Goal: Information Seeking & Learning: Learn about a topic

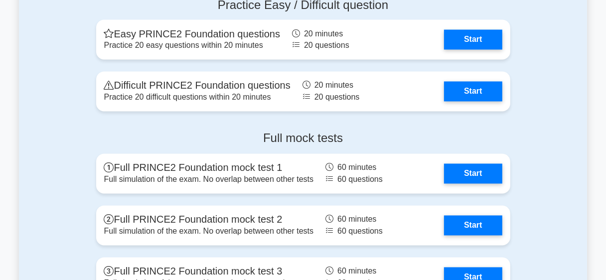
scroll to position [1364, 0]
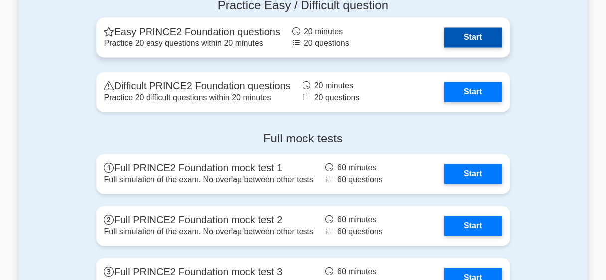
click at [479, 34] on link "Start" at bounding box center [473, 38] width 58 height 20
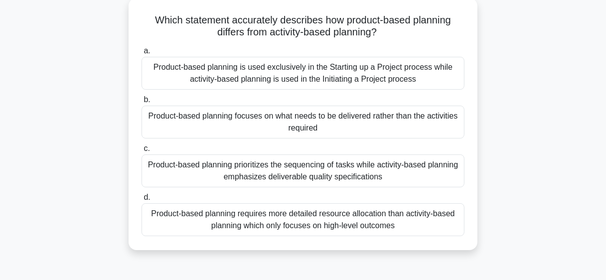
scroll to position [59, 0]
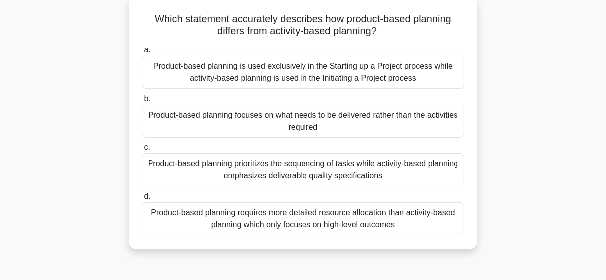
click at [224, 124] on div "Product-based planning focuses on what needs to be delivered rather than the ac…" at bounding box center [303, 121] width 323 height 33
click at [142, 102] on input "b. Product-based planning focuses on what needs to be delivered rather than the…" at bounding box center [142, 99] width 0 height 6
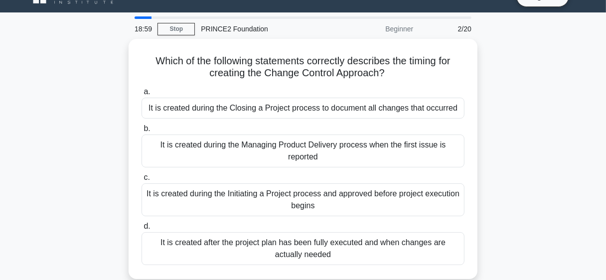
scroll to position [39, 0]
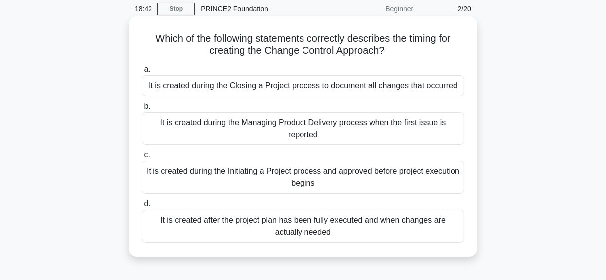
click at [379, 172] on div "It is created during the Initiating a Project process and approved before proje…" at bounding box center [303, 177] width 323 height 33
click at [142, 159] on input "c. It is created during the Initiating a Project process and approved before pr…" at bounding box center [142, 155] width 0 height 6
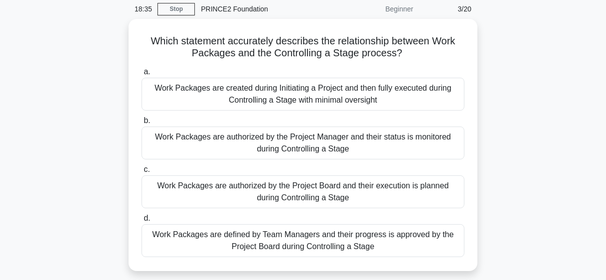
scroll to position [19, 0]
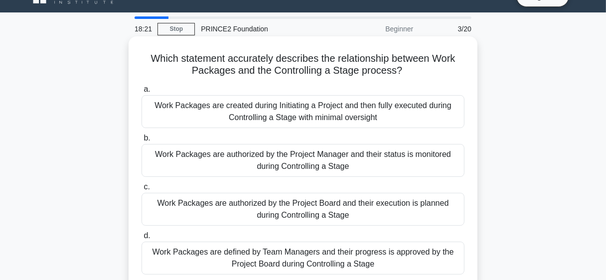
click at [286, 165] on div "Work Packages are authorized by the Project Manager and their status is monitor…" at bounding box center [303, 160] width 323 height 33
click at [142, 142] on input "b. Work Packages are authorized by the Project Manager and their status is moni…" at bounding box center [142, 138] width 0 height 6
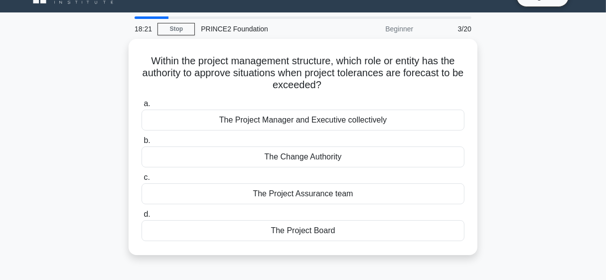
scroll to position [0, 0]
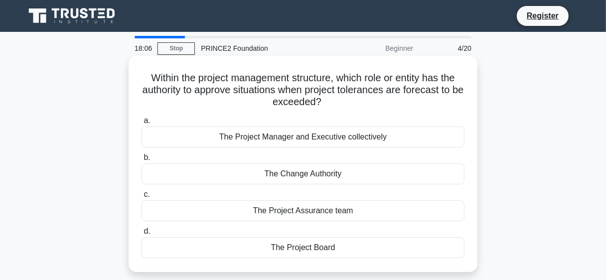
click at [228, 246] on div "The Project Board" at bounding box center [303, 247] width 323 height 21
click at [142, 235] on input "d. The Project Board" at bounding box center [142, 231] width 0 height 6
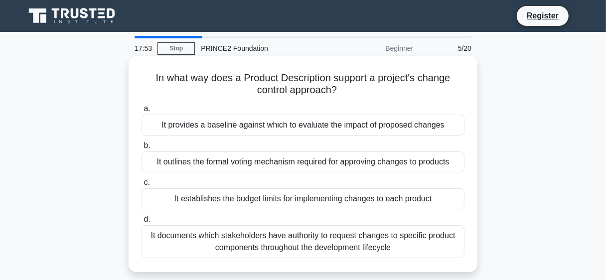
click at [212, 123] on div "It provides a baseline against which to evaluate the impact of proposed changes" at bounding box center [303, 125] width 323 height 21
click at [142, 112] on input "a. It provides a baseline against which to evaluate the impact of proposed chan…" at bounding box center [142, 109] width 0 height 6
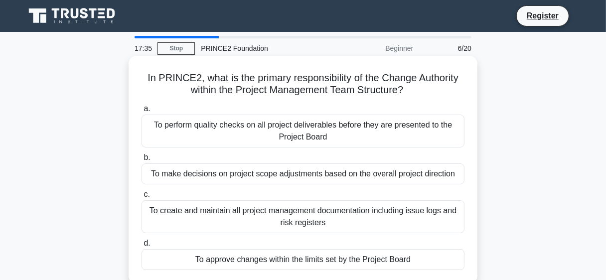
click at [217, 260] on div "To approve changes within the limits set by the Project Board" at bounding box center [303, 259] width 323 height 21
click at [142, 247] on input "d. To approve changes within the limits set by the Project Board" at bounding box center [142, 243] width 0 height 6
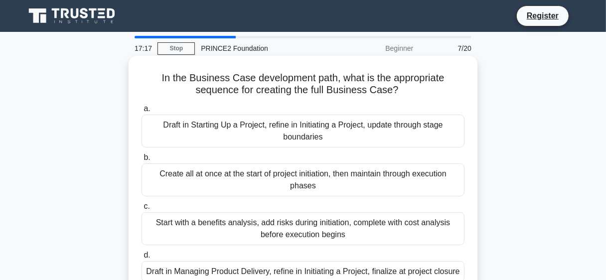
click at [208, 150] on div "a. Draft in Starting Up a Project, refine in Initiating a Project, update throu…" at bounding box center [303, 192] width 335 height 183
click at [212, 139] on div "Draft in Starting Up a Project, refine in Initiating a Project, update through …" at bounding box center [303, 131] width 323 height 33
click at [142, 112] on input "a. Draft in Starting Up a Project, refine in Initiating a Project, update throu…" at bounding box center [142, 109] width 0 height 6
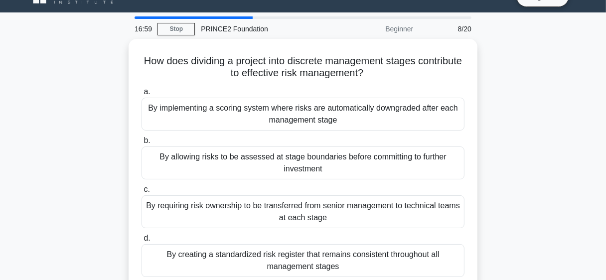
scroll to position [39, 0]
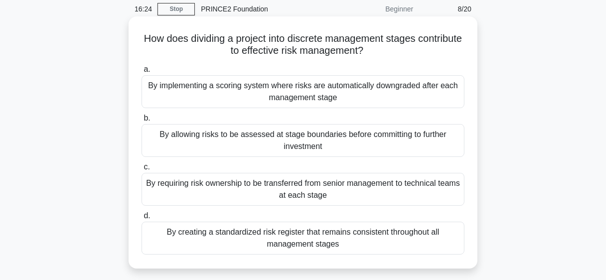
click at [210, 138] on div "By allowing risks to be assessed at stage boundaries before committing to furth…" at bounding box center [303, 140] width 323 height 33
click at [142, 122] on input "b. By allowing risks to be assessed at stage boundaries before committing to fu…" at bounding box center [142, 118] width 0 height 6
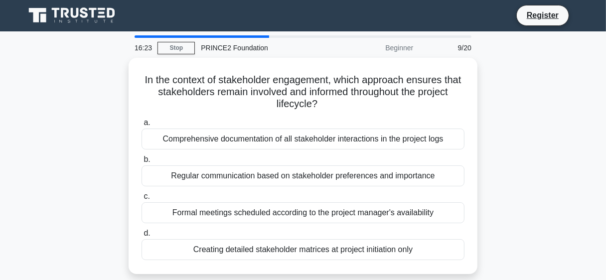
scroll to position [0, 0]
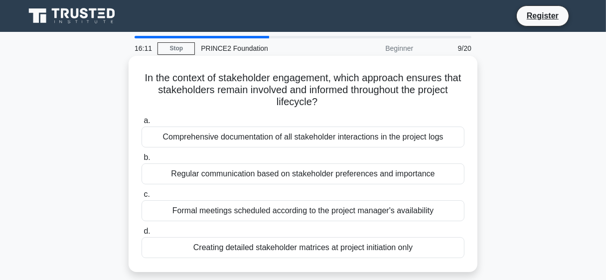
click at [188, 171] on div "Regular communication based on stakeholder preferences and importance" at bounding box center [303, 174] width 323 height 21
click at [142, 161] on input "b. Regular communication based on stakeholder preferences and importance" at bounding box center [142, 158] width 0 height 6
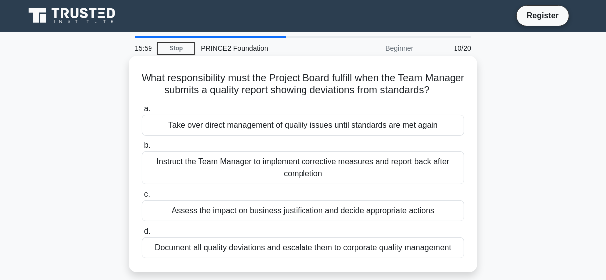
click at [172, 221] on div "Assess the impact on business justification and decide appropriate actions" at bounding box center [303, 210] width 323 height 21
click at [142, 198] on input "c. Assess the impact on business justification and decide appropriate actions" at bounding box center [142, 194] width 0 height 6
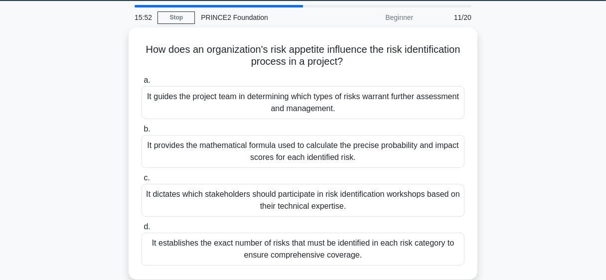
scroll to position [40, 0]
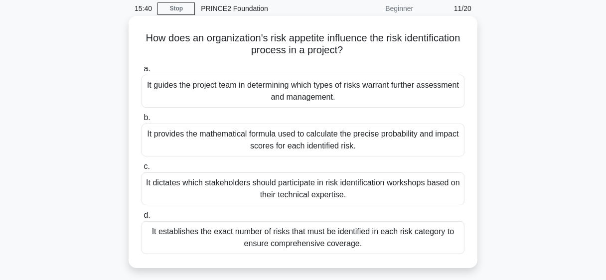
click at [374, 97] on div "It guides the project team in determining which types of risks warrant further …" at bounding box center [303, 91] width 323 height 33
click at [142, 72] on input "a. It guides the project team in determining which types of risks warrant furth…" at bounding box center [142, 69] width 0 height 6
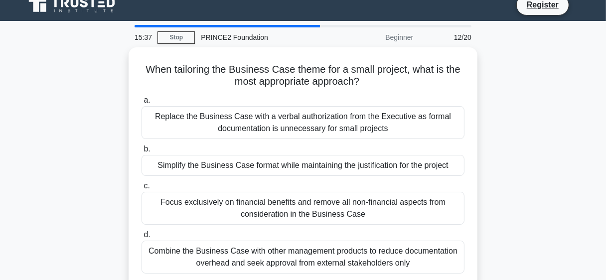
scroll to position [19, 0]
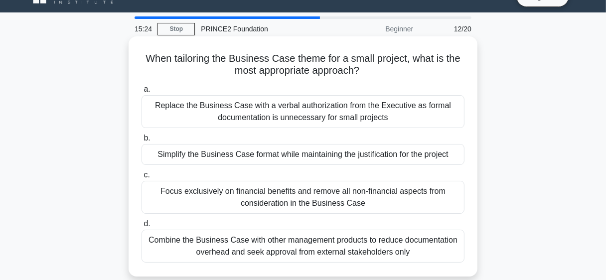
click at [338, 158] on div "Simplify the Business Case format while maintaining the justification for the p…" at bounding box center [303, 154] width 323 height 21
click at [142, 142] on input "b. Simplify the Business Case format while maintaining the justification for th…" at bounding box center [142, 138] width 0 height 6
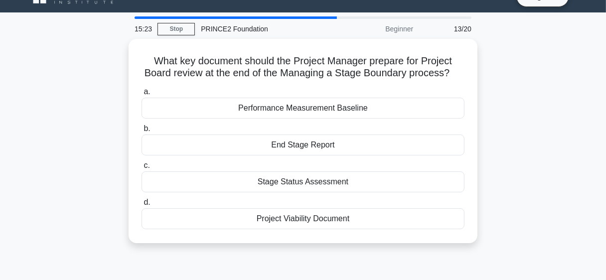
scroll to position [0, 0]
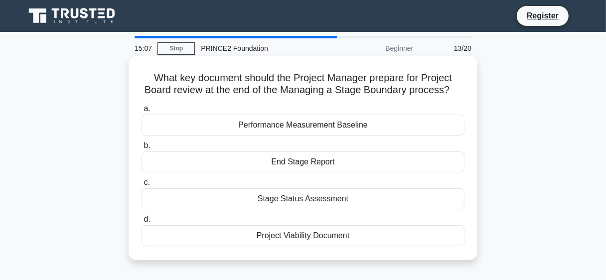
click at [421, 160] on div "End Stage Report" at bounding box center [303, 162] width 323 height 21
click at [142, 149] on input "b. End Stage Report" at bounding box center [142, 146] width 0 height 6
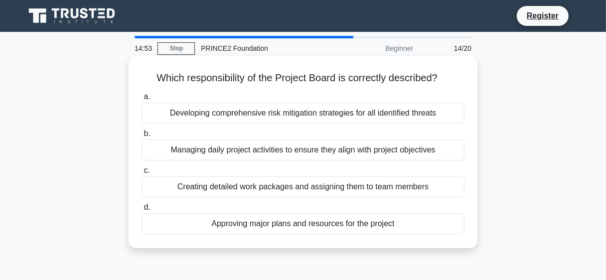
click at [384, 225] on div "Approving major plans and resources for the project" at bounding box center [303, 223] width 323 height 21
click at [142, 211] on input "d. Approving major plans and resources for the project" at bounding box center [142, 207] width 0 height 6
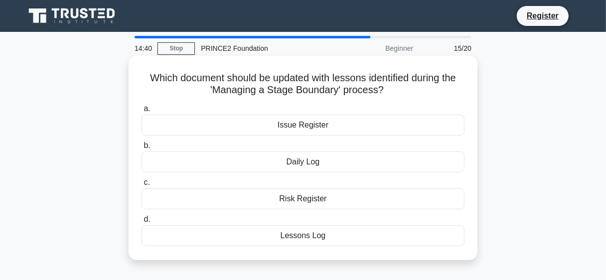
click at [365, 233] on div "Lessons Log" at bounding box center [303, 235] width 323 height 21
click at [142, 223] on input "d. Lessons Log" at bounding box center [142, 219] width 0 height 6
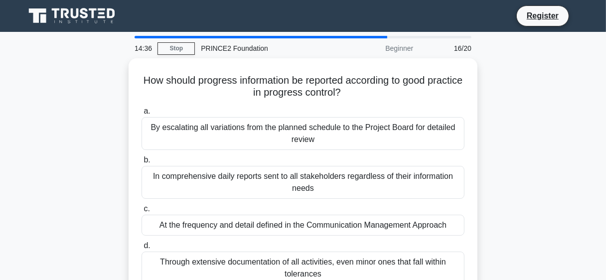
scroll to position [19, 0]
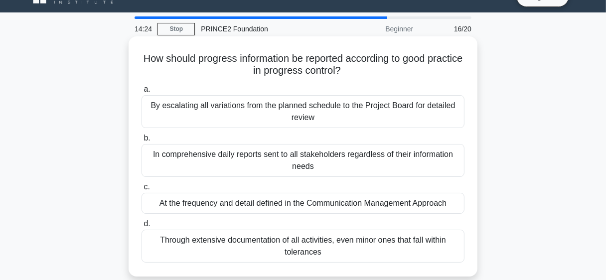
click at [403, 208] on div "At the frequency and detail defined in the Communication Management Approach" at bounding box center [303, 203] width 323 height 21
click at [142, 190] on input "c. At the frequency and detail defined in the Communication Management Approach" at bounding box center [142, 187] width 0 height 6
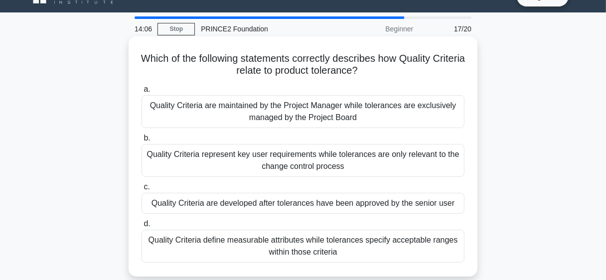
click at [353, 243] on div "Quality Criteria define measurable attributes while tolerances specify acceptab…" at bounding box center [303, 246] width 323 height 33
click at [142, 227] on input "d. Quality Criteria define measurable attributes while tolerances specify accep…" at bounding box center [142, 224] width 0 height 6
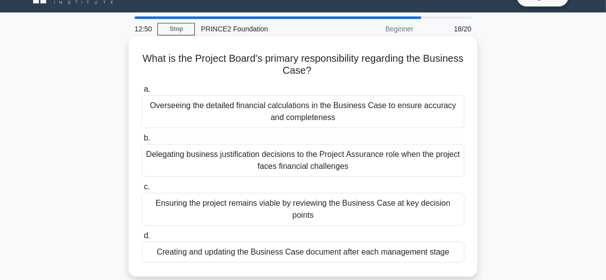
click at [444, 200] on div "Ensuring the project remains viable by reviewing the Business Case at key decis…" at bounding box center [303, 209] width 323 height 33
click at [142, 190] on input "c. Ensuring the project remains viable by reviewing the Business Case at key de…" at bounding box center [142, 187] width 0 height 6
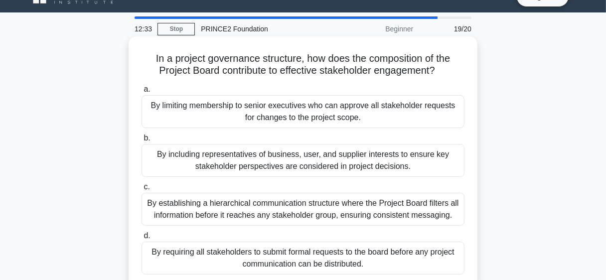
click at [344, 161] on div "By including representatives of business, user, and supplier interests to ensur…" at bounding box center [303, 160] width 323 height 33
click at [142, 142] on input "b. By including representatives of business, user, and supplier interests to en…" at bounding box center [142, 138] width 0 height 6
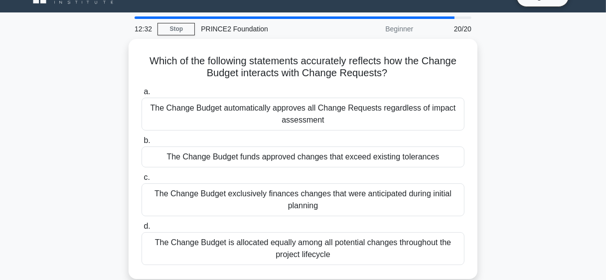
scroll to position [0, 0]
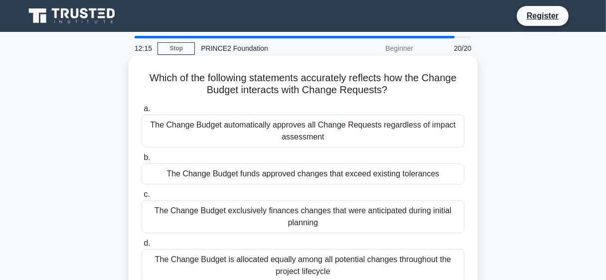
click at [372, 182] on div "The Change Budget funds approved changes that exceed existing tolerances" at bounding box center [303, 174] width 323 height 21
click at [142, 161] on input "b. The Change Budget funds approved changes that exceed existing tolerances" at bounding box center [142, 158] width 0 height 6
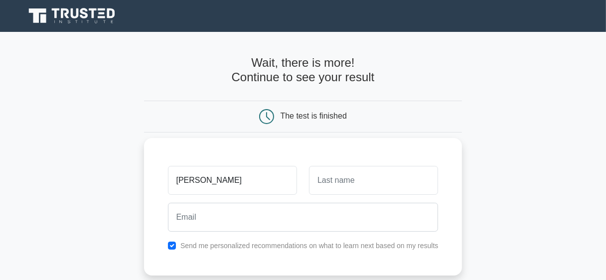
type input "godfrey"
click at [400, 183] on input "text" at bounding box center [373, 180] width 129 height 29
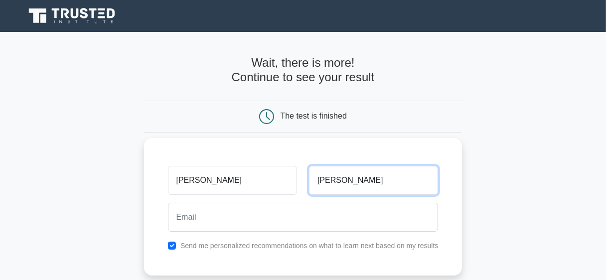
type input "abbas"
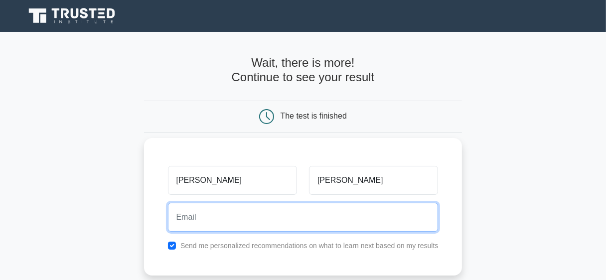
click at [359, 210] on input "email" at bounding box center [303, 217] width 271 height 29
type input "godsonjmp@gmail.com"
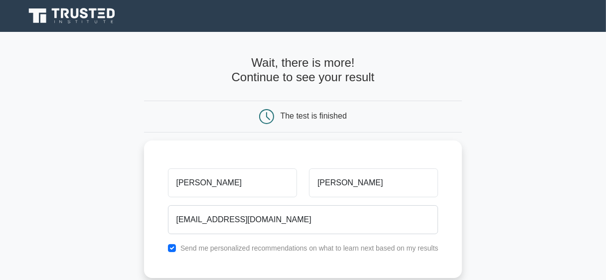
click at [604, 231] on main "Wait, there is more! Continue to see your result The test is finished godfrey a…" at bounding box center [303, 211] width 606 height 359
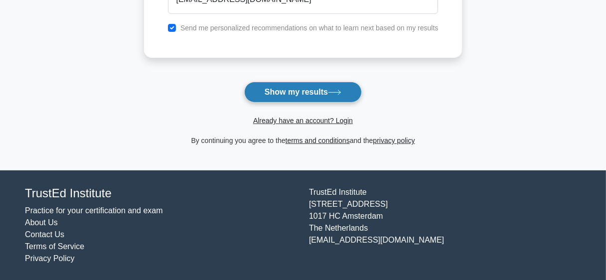
click at [338, 95] on icon at bounding box center [334, 92] width 13 height 5
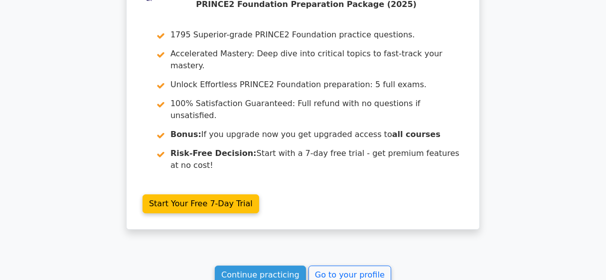
scroll to position [2189, 0]
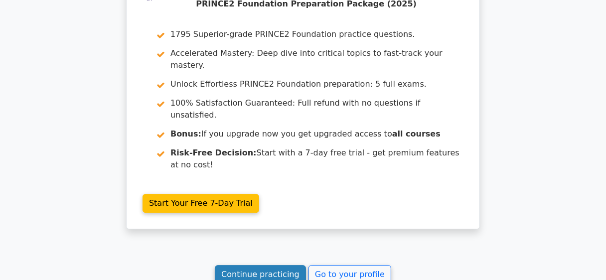
click at [272, 265] on link "Continue practicing" at bounding box center [260, 274] width 91 height 19
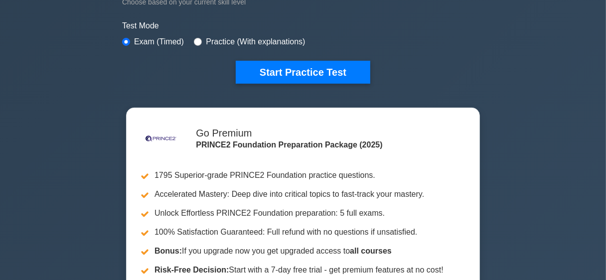
scroll to position [313, 0]
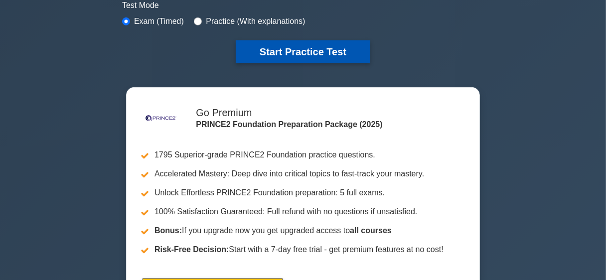
click at [330, 58] on button "Start Practice Test" at bounding box center [303, 51] width 135 height 23
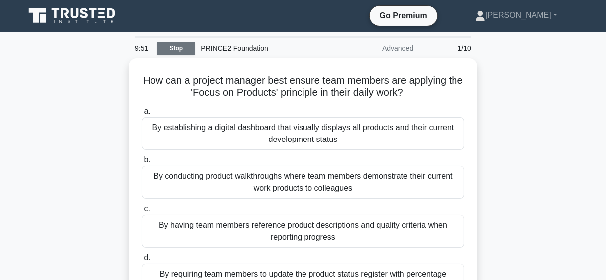
click at [181, 46] on link "Stop" at bounding box center [176, 48] width 37 height 12
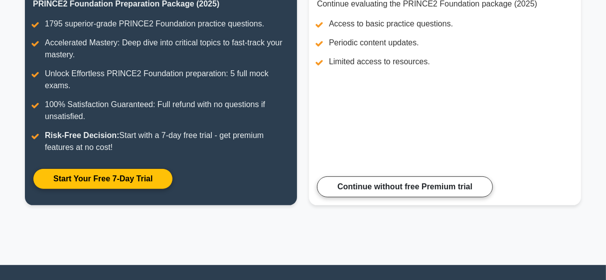
scroll to position [159, 0]
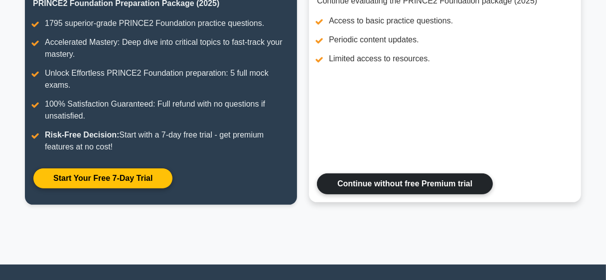
click at [414, 185] on link "Continue without free Premium trial" at bounding box center [405, 184] width 176 height 21
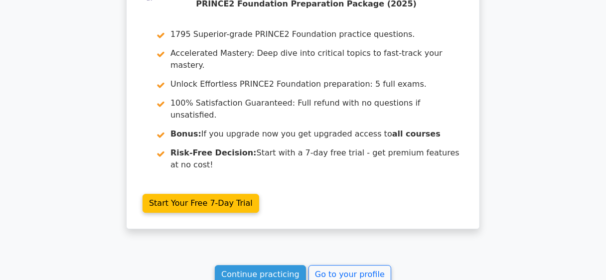
scroll to position [2194, 0]
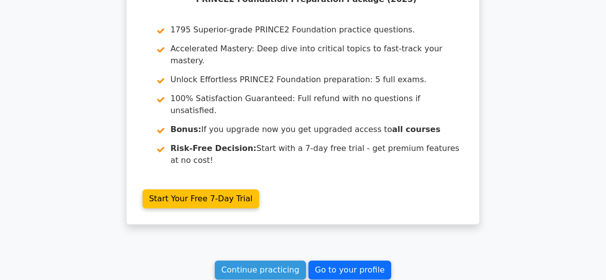
click at [336, 261] on link "Go to your profile" at bounding box center [350, 270] width 83 height 19
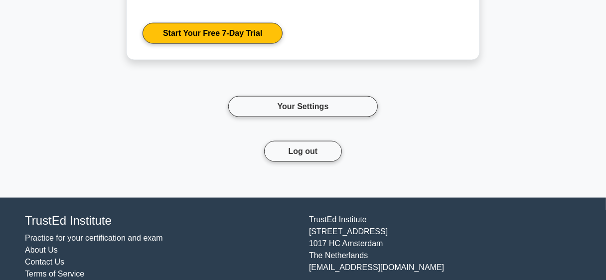
scroll to position [811, 0]
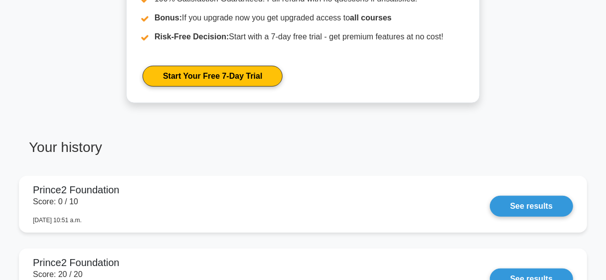
scroll to position [321, 0]
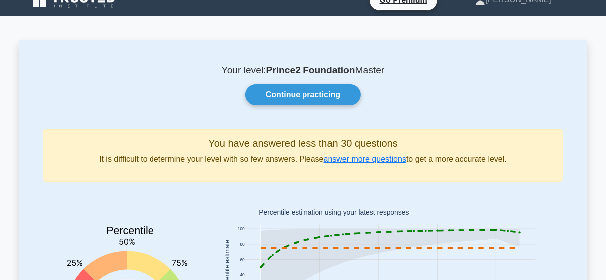
scroll to position [0, 0]
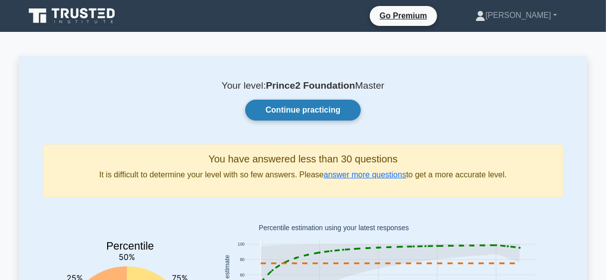
click at [310, 111] on link "Continue practicing" at bounding box center [303, 110] width 116 height 21
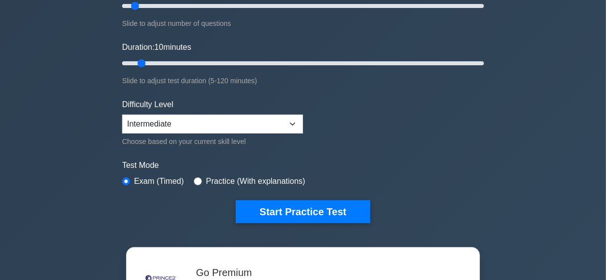
scroll to position [159, 0]
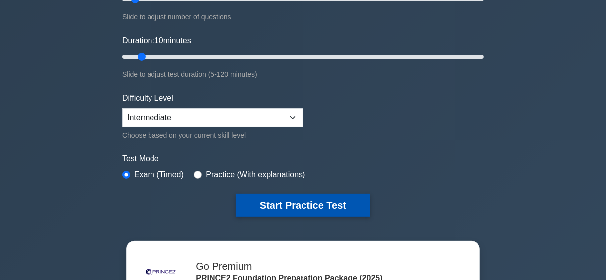
click at [341, 206] on button "Start Practice Test" at bounding box center [303, 205] width 135 height 23
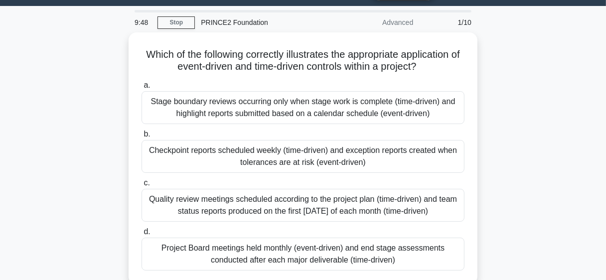
scroll to position [27, 0]
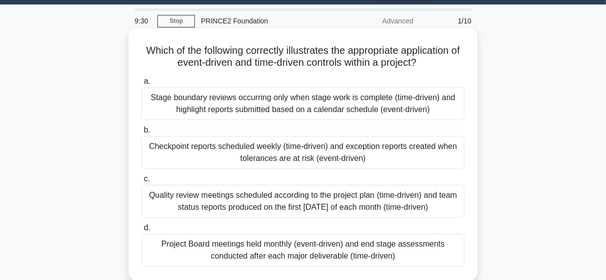
click at [396, 152] on div "Checkpoint reports scheduled weekly (time-driven) and exception reports created…" at bounding box center [303, 152] width 323 height 33
click at [142, 134] on input "b. Checkpoint reports scheduled weekly (time-driven) and exception reports crea…" at bounding box center [142, 130] width 0 height 6
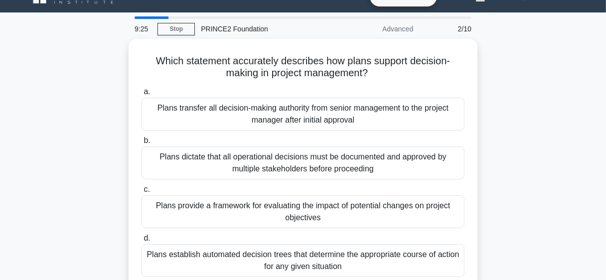
scroll to position [40, 0]
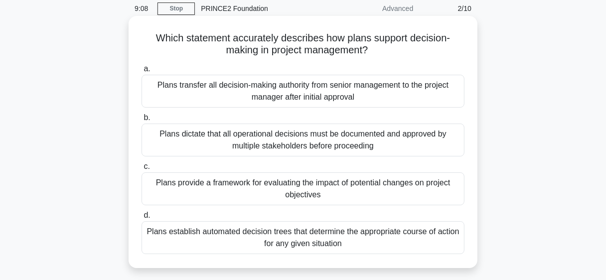
click at [322, 194] on div "Plans provide a framework for evaluating the impact of potential changes on pro…" at bounding box center [303, 189] width 323 height 33
click at [142, 170] on input "c. Plans provide a framework for evaluating the impact of potential changes on …" at bounding box center [142, 167] width 0 height 6
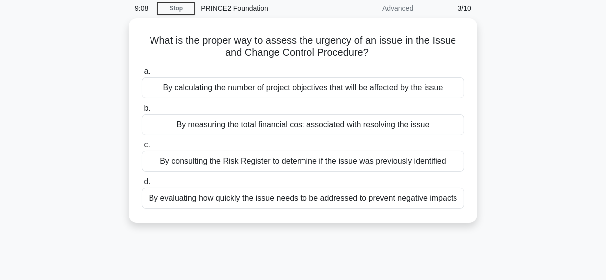
scroll to position [0, 0]
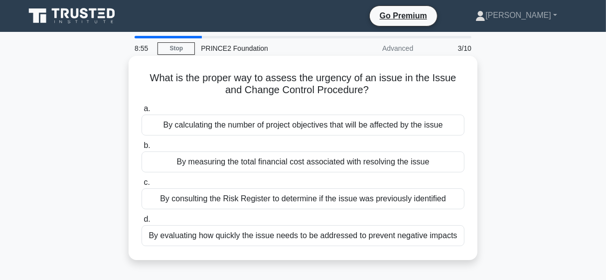
click at [267, 240] on div "By evaluating how quickly the issue needs to be addressed to prevent negative i…" at bounding box center [303, 235] width 323 height 21
click at [142, 223] on input "d. By evaluating how quickly the issue needs to be addressed to prevent negativ…" at bounding box center [142, 219] width 0 height 6
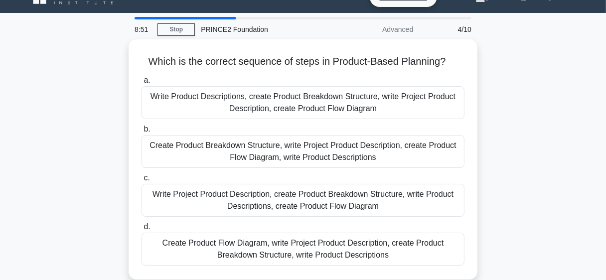
scroll to position [19, 0]
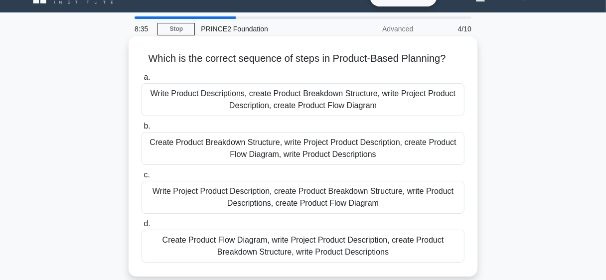
click at [403, 206] on div "Write Project Product Description, create Product Breakdown Structure, write Pr…" at bounding box center [303, 197] width 323 height 33
click at [142, 178] on input "c. Write Project Product Description, create Product Breakdown Structure, write…" at bounding box center [142, 175] width 0 height 6
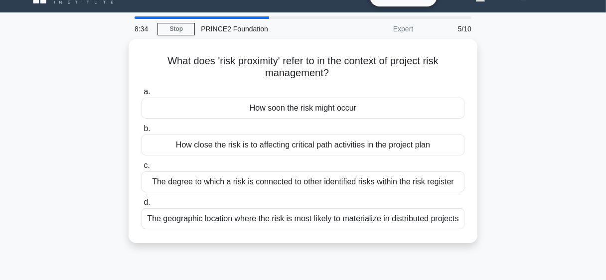
scroll to position [0, 0]
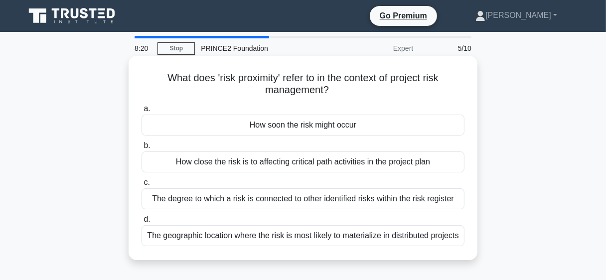
click at [380, 129] on div "How soon the risk might occur" at bounding box center [303, 125] width 323 height 21
click at [142, 112] on input "a. How soon the risk might occur" at bounding box center [142, 109] width 0 height 6
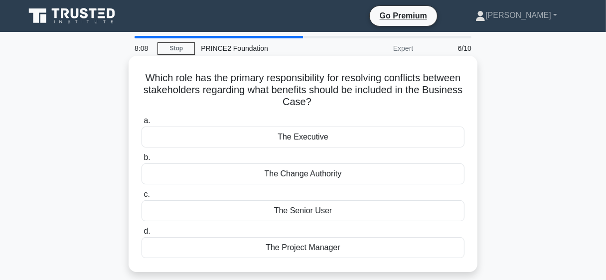
click at [381, 139] on div "The Executive" at bounding box center [303, 137] width 323 height 21
click at [142, 124] on input "a. The Executive" at bounding box center [142, 121] width 0 height 6
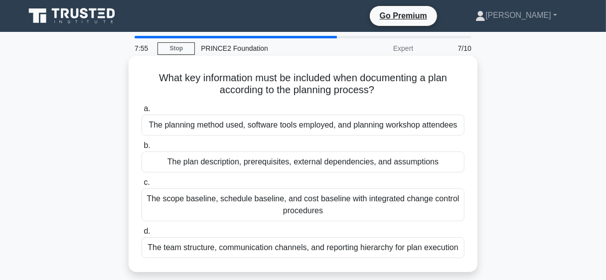
click at [390, 207] on div "The scope baseline, schedule baseline, and cost baseline with integrated change…" at bounding box center [303, 204] width 323 height 33
click at [142, 186] on input "c. The scope baseline, schedule baseline, and cost baseline with integrated cha…" at bounding box center [142, 182] width 0 height 6
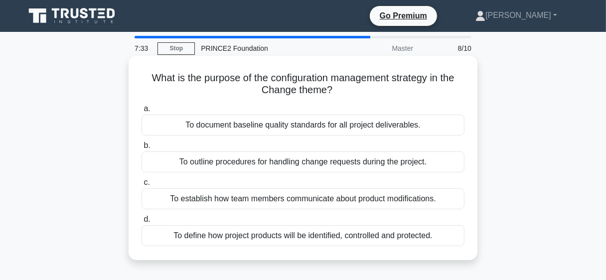
click at [361, 237] on div "To define how project products will be identified, controlled and protected." at bounding box center [303, 235] width 323 height 21
click at [142, 223] on input "d. To define how project products will be identified, controlled and protected." at bounding box center [142, 219] width 0 height 6
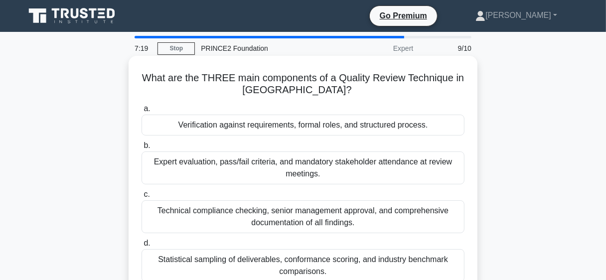
click at [224, 127] on div "Verification against requirements, formal roles, and structured process." at bounding box center [303, 125] width 323 height 21
click at [142, 112] on input "a. Verification against requirements, formal roles, and structured process." at bounding box center [142, 109] width 0 height 6
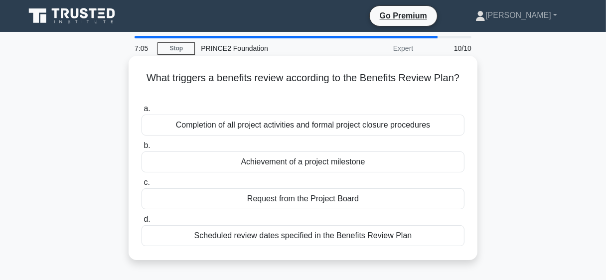
click at [363, 245] on div "Scheduled review dates specified in the Benefits Review Plan" at bounding box center [303, 235] width 323 height 21
click at [142, 223] on input "d. Scheduled review dates specified in the Benefits Review Plan" at bounding box center [142, 219] width 0 height 6
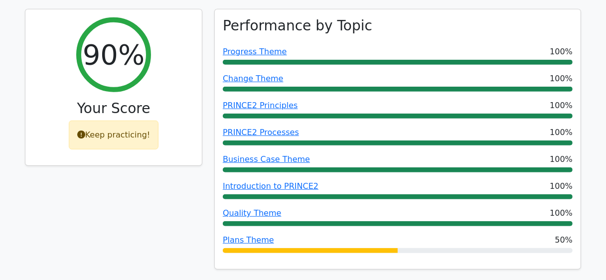
scroll to position [425, 0]
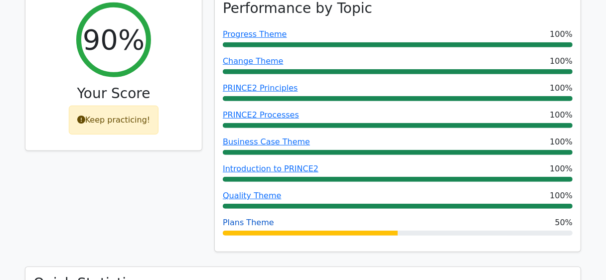
click at [259, 218] on link "Plans Theme" at bounding box center [248, 222] width 51 height 9
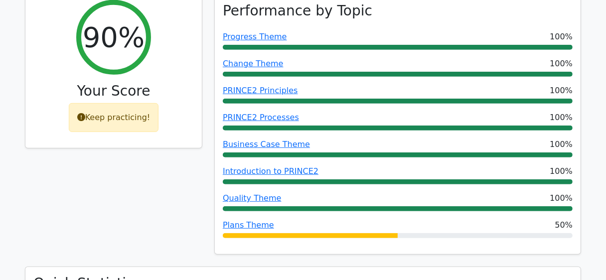
click at [132, 103] on div "Keep practicing!" at bounding box center [114, 117] width 90 height 29
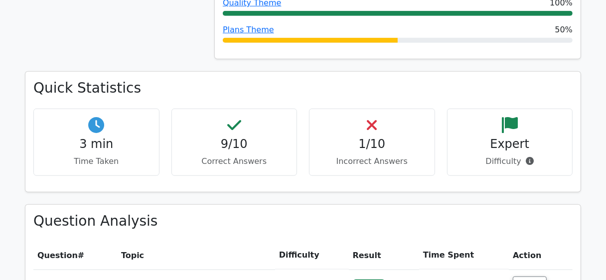
scroll to position [625, 0]
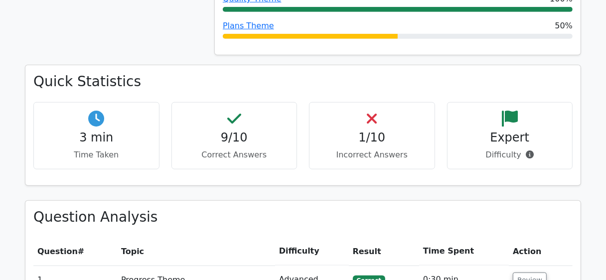
click at [383, 149] on p "Incorrect Answers" at bounding box center [372, 155] width 109 height 12
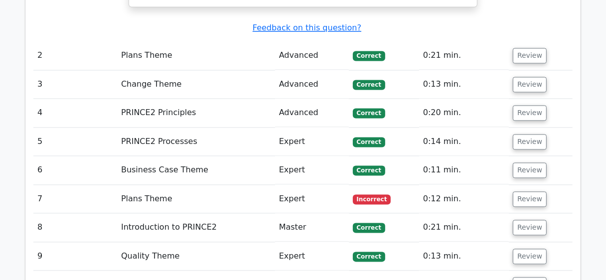
scroll to position [1509, 0]
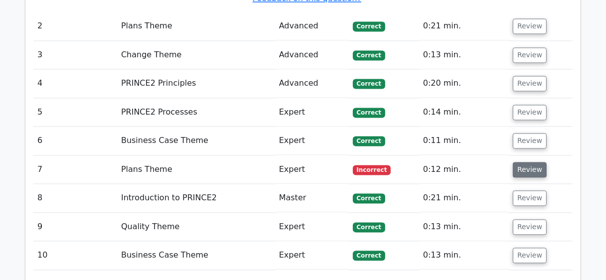
click at [521, 162] on button "Review" at bounding box center [530, 169] width 34 height 15
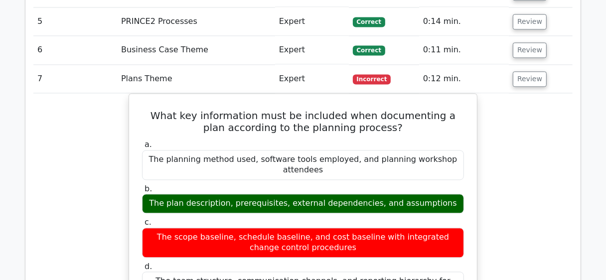
scroll to position [1635, 0]
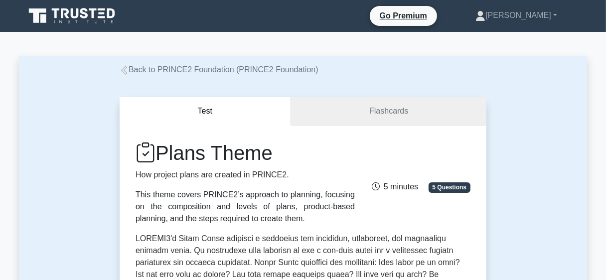
click at [386, 119] on link "Flashcards" at bounding box center [388, 111] width 195 height 28
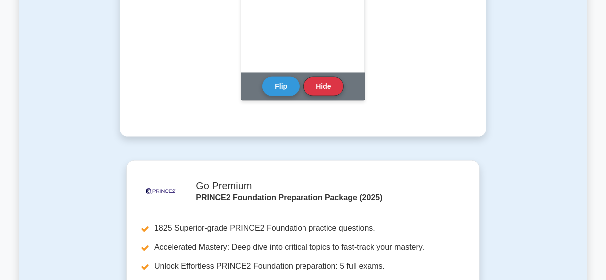
scroll to position [1226, 0]
